Goal: Transaction & Acquisition: Purchase product/service

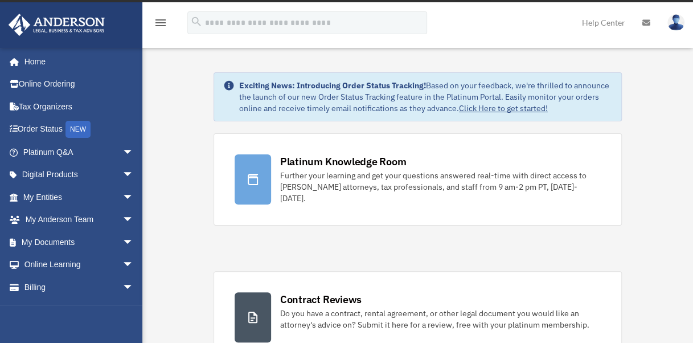
scroll to position [3, 0]
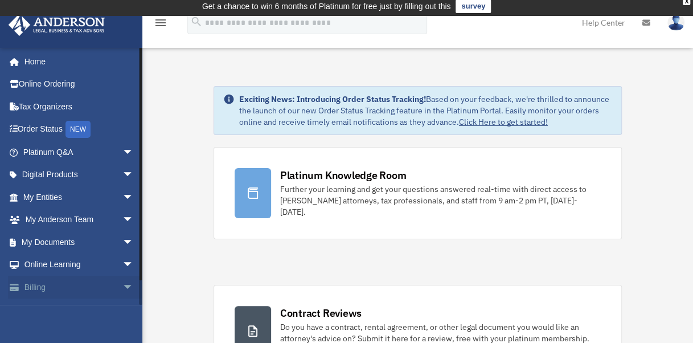
click at [122, 287] on span "arrow_drop_down" at bounding box center [133, 286] width 23 height 23
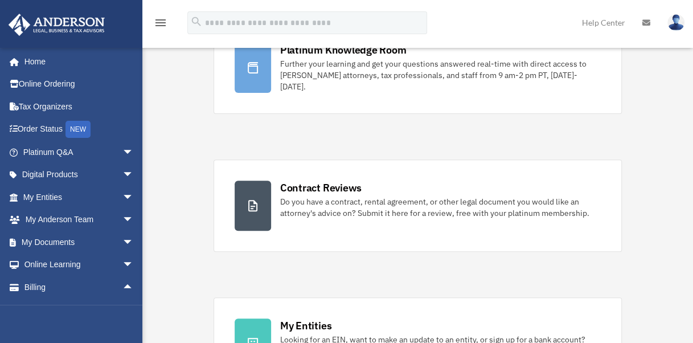
scroll to position [133, 0]
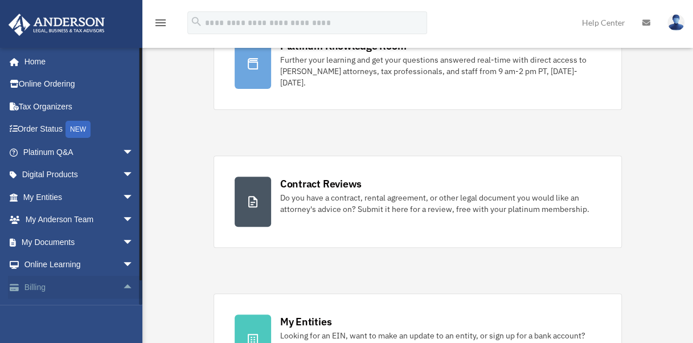
click at [122, 281] on span "arrow_drop_up" at bounding box center [133, 286] width 23 height 23
click at [69, 293] on link "Billing arrow_drop_down" at bounding box center [79, 286] width 143 height 23
click at [128, 292] on span "arrow_drop_down" at bounding box center [133, 286] width 23 height 23
click at [128, 292] on span "arrow_drop_up" at bounding box center [133, 286] width 23 height 23
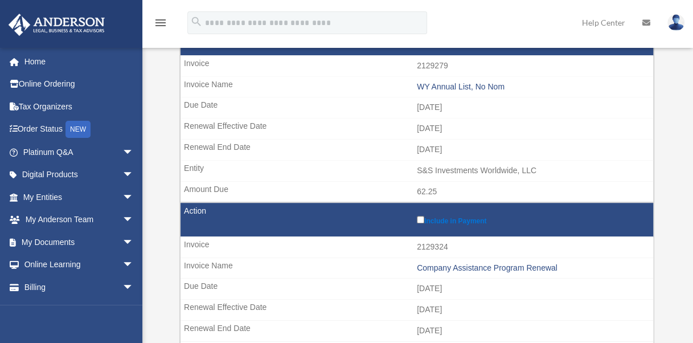
scroll to position [195, 0]
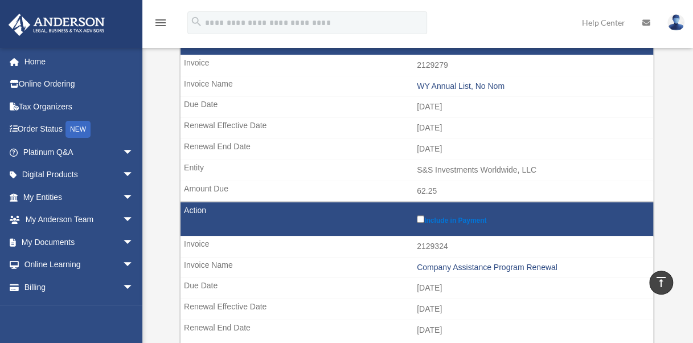
click at [417, 222] on label "Include in Payment" at bounding box center [532, 218] width 230 height 11
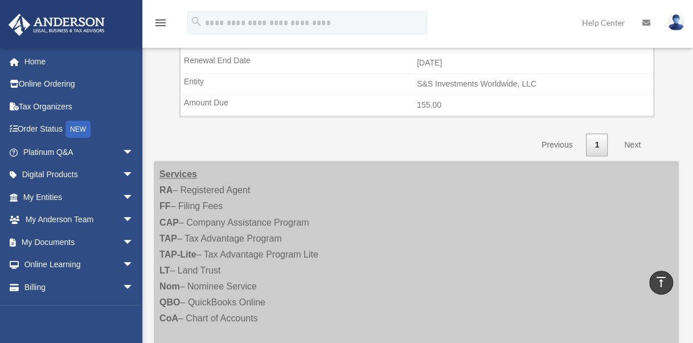
scroll to position [823, 0]
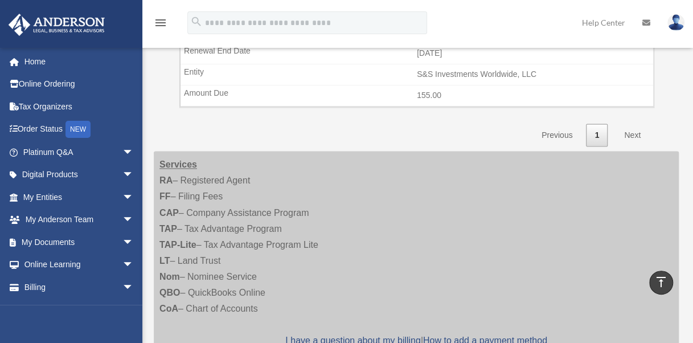
click at [633, 123] on link "Next" at bounding box center [632, 134] width 34 height 23
click at [628, 131] on link "Next" at bounding box center [632, 134] width 34 height 23
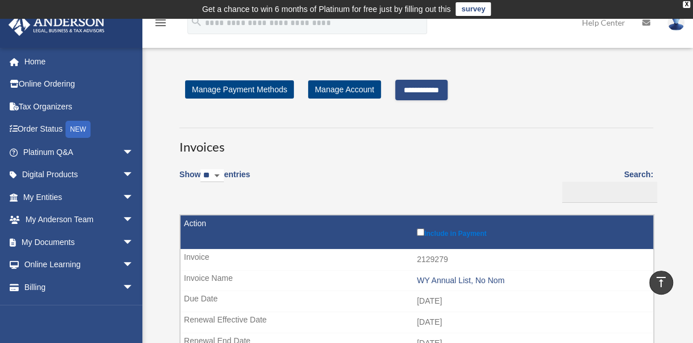
scroll to position [0, 0]
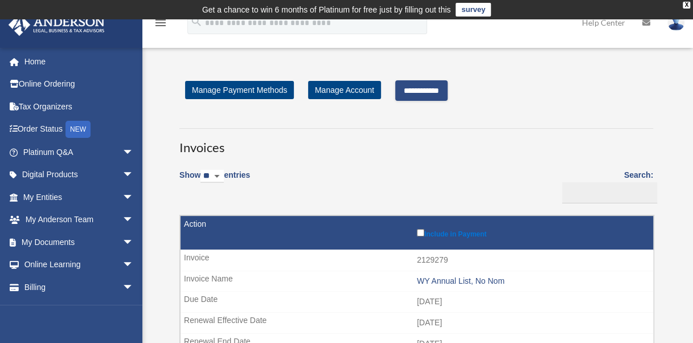
click at [429, 81] on input "**********" at bounding box center [421, 90] width 52 height 20
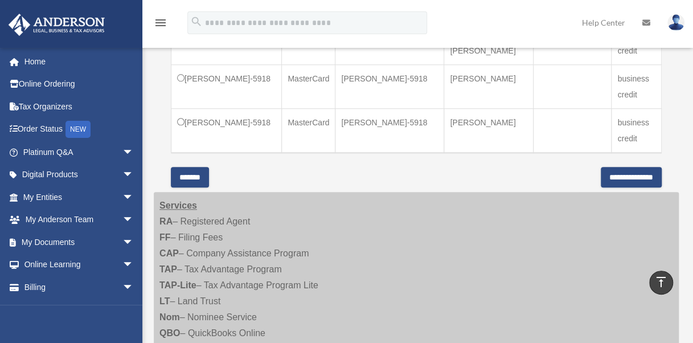
scroll to position [484, 0]
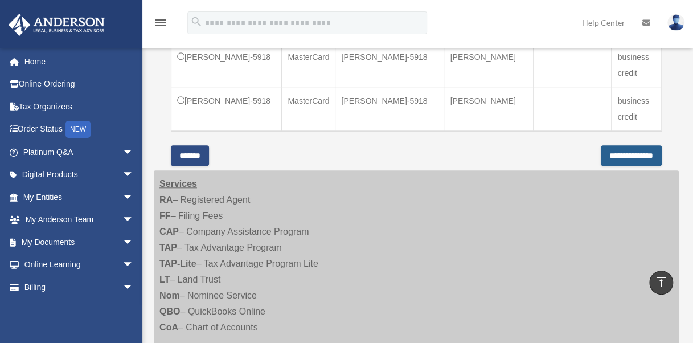
click at [618, 150] on input "**********" at bounding box center [630, 155] width 61 height 20
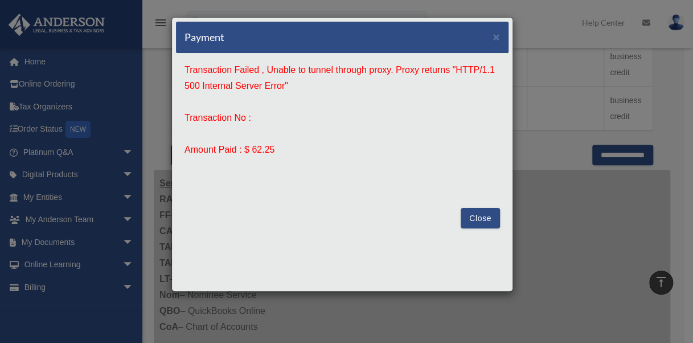
click at [479, 213] on button "Close" at bounding box center [479, 218] width 39 height 20
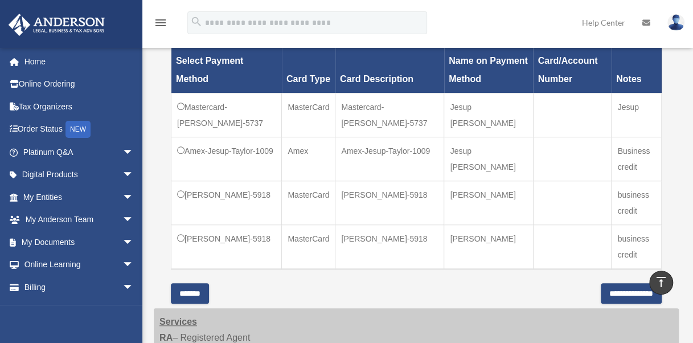
scroll to position [348, 0]
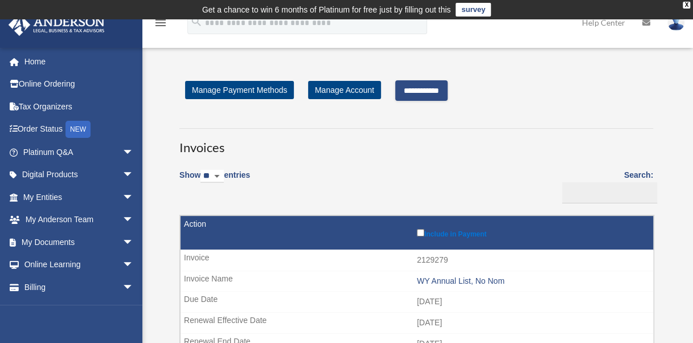
click at [402, 89] on input "**********" at bounding box center [421, 90] width 52 height 20
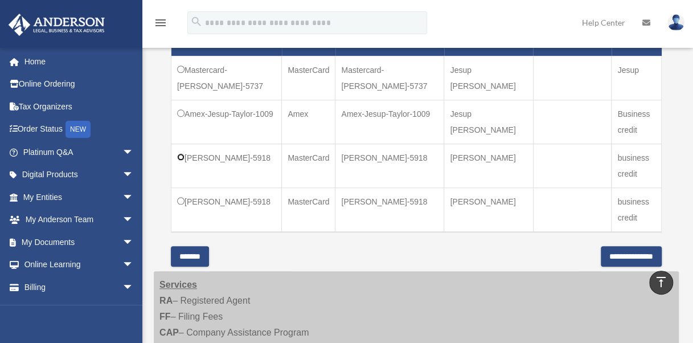
scroll to position [384, 0]
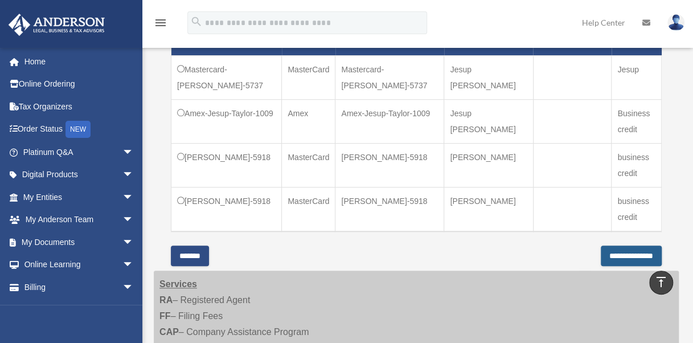
click at [600, 256] on input "**********" at bounding box center [630, 255] width 61 height 20
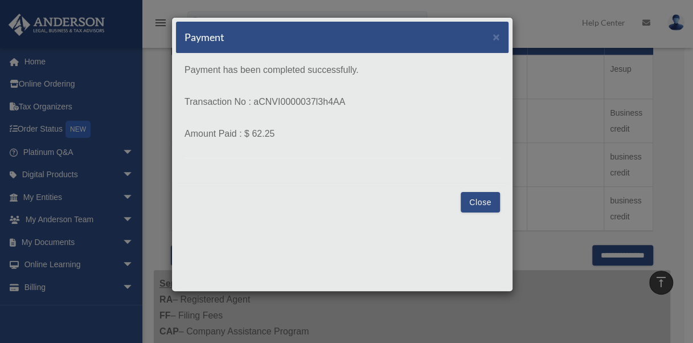
click at [467, 198] on button "Close" at bounding box center [479, 202] width 39 height 20
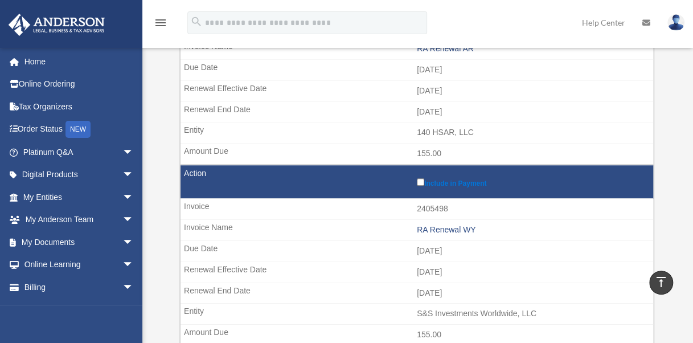
scroll to position [403, 0]
